Goal: Information Seeking & Learning: Check status

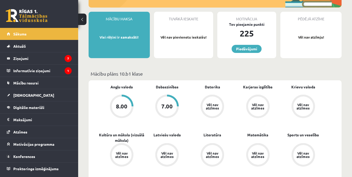
scroll to position [130, 0]
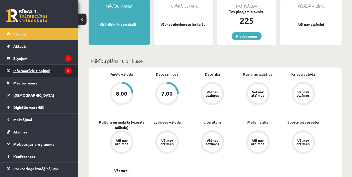
click at [35, 69] on legend "Informatīvie ziņojumi 1" at bounding box center [42, 71] width 58 height 12
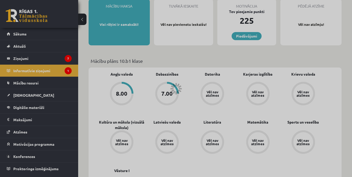
click at [35, 70] on div at bounding box center [176, 88] width 352 height 177
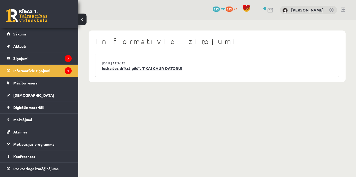
click at [152, 67] on link "Ieskaites drīkst pildīt TIKAI CAUR DATORU!" at bounding box center [217, 68] width 230 height 6
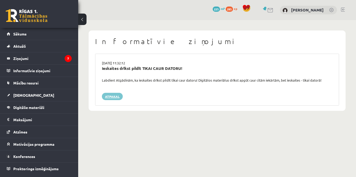
click at [113, 95] on link "Atpakaļ" at bounding box center [112, 96] width 21 height 7
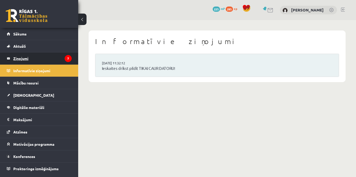
click at [21, 56] on legend "Ziņojumi 7" at bounding box center [42, 58] width 58 height 12
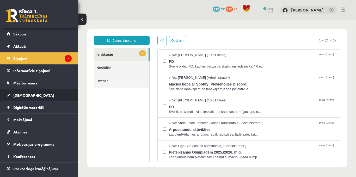
click at [24, 95] on span "[DEMOGRAPHIC_DATA]" at bounding box center [33, 95] width 41 height 5
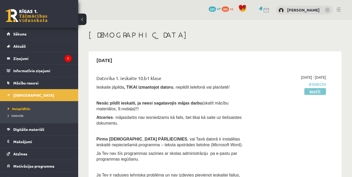
click at [313, 93] on link "Skatīt" at bounding box center [315, 91] width 22 height 7
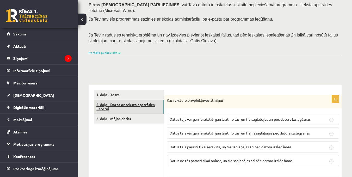
scroll to position [78, 0]
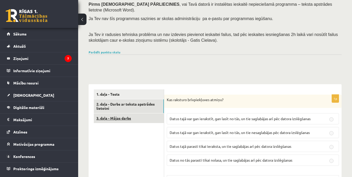
click at [114, 113] on link "3. daļa - Mājas darbs" at bounding box center [129, 118] width 70 height 10
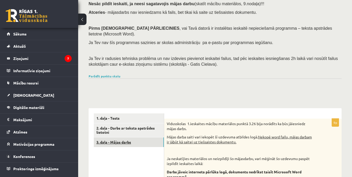
scroll to position [53, 0]
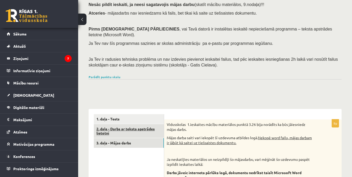
click at [109, 126] on link "2. daļa - Darbs ar teksta apstrādes lietotni" at bounding box center [129, 131] width 70 height 14
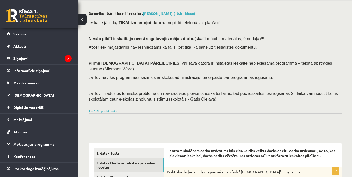
scroll to position [30, 0]
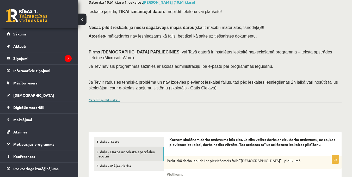
click at [109, 98] on link "Parādīt punktu skalu" at bounding box center [105, 100] width 32 height 4
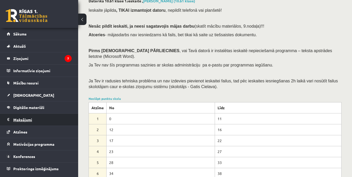
scroll to position [0, 0]
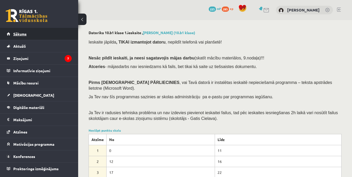
click at [19, 34] on span "Sākums" at bounding box center [19, 34] width 13 height 5
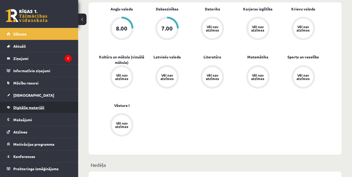
scroll to position [130, 0]
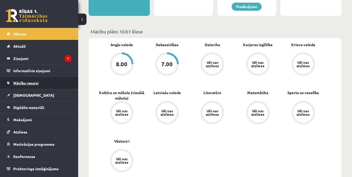
click at [28, 83] on span "Mācību resursi" at bounding box center [25, 83] width 25 height 5
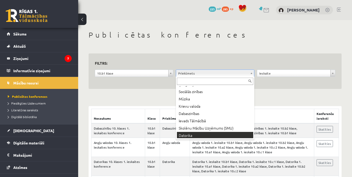
scroll to position [79, 0]
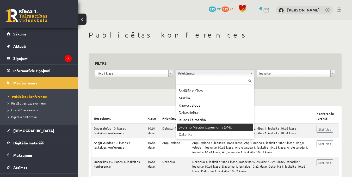
drag, startPoint x: 186, startPoint y: 130, endPoint x: 181, endPoint y: 130, distance: 4.4
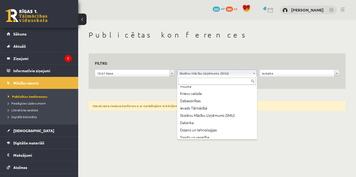
scroll to position [82, 0]
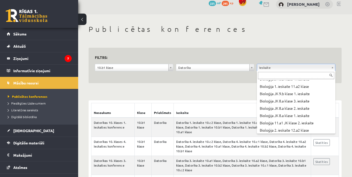
scroll to position [498, 0]
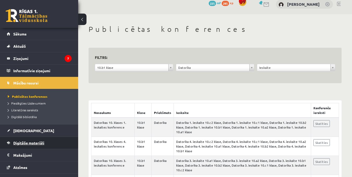
click at [18, 142] on span "Digitālie materiāli" at bounding box center [28, 142] width 31 height 5
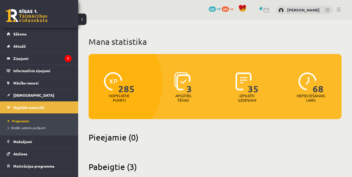
click at [81, 18] on button at bounding box center [82, 19] width 8 height 11
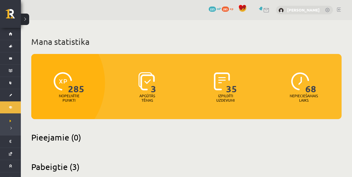
click at [304, 10] on link "[PERSON_NAME]" at bounding box center [303, 9] width 33 height 5
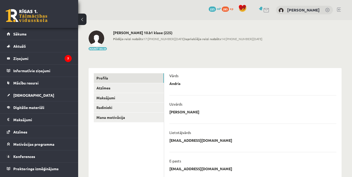
click at [303, 10] on link "[PERSON_NAME]" at bounding box center [303, 9] width 33 height 5
click at [18, 33] on span "Sākums" at bounding box center [19, 34] width 13 height 5
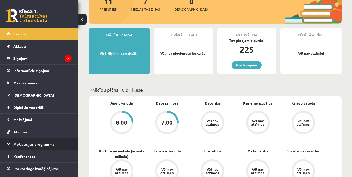
scroll to position [78, 0]
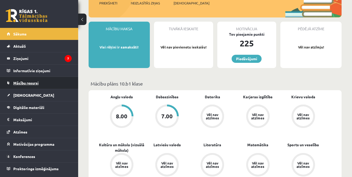
click at [30, 84] on span "Mācību resursi" at bounding box center [25, 83] width 25 height 5
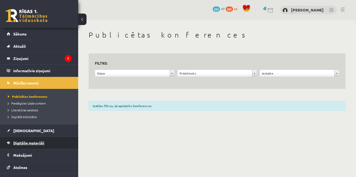
click at [31, 142] on span "Digitālie materiāli" at bounding box center [28, 142] width 31 height 5
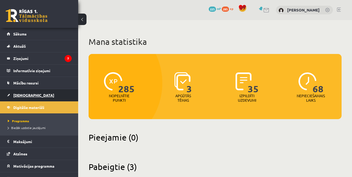
click at [27, 95] on span "[DEMOGRAPHIC_DATA]" at bounding box center [33, 95] width 41 height 5
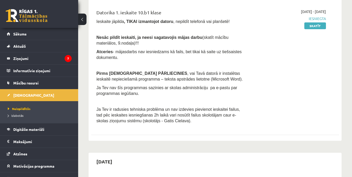
scroll to position [78, 0]
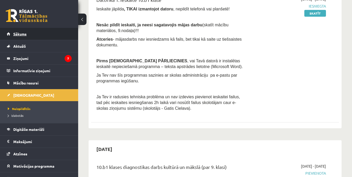
click at [19, 32] on span "Sākums" at bounding box center [19, 34] width 13 height 5
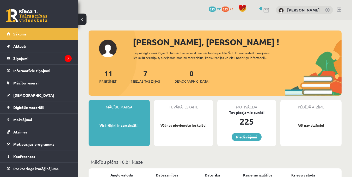
click at [340, 8] on link at bounding box center [339, 10] width 4 height 4
